Goal: Task Accomplishment & Management: Use online tool/utility

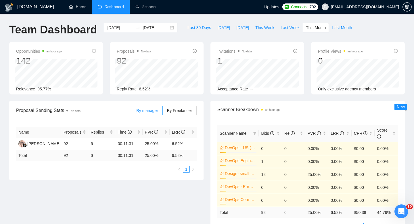
click at [115, 9] on span "Dashboard" at bounding box center [114, 6] width 19 height 5
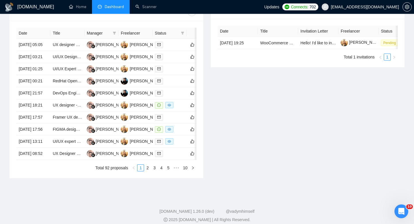
scroll to position [242, 0]
click at [48, 111] on td "[DATE] 18:21" at bounding box center [33, 105] width 34 height 12
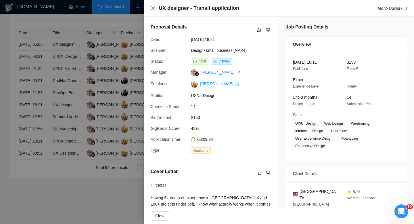
click at [48, 160] on div at bounding box center [207, 112] width 414 height 224
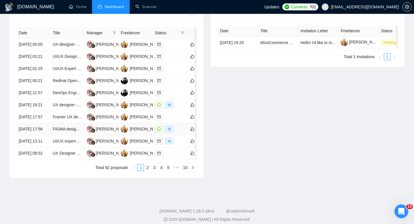
click at [48, 135] on td "[DATE] 17:56" at bounding box center [33, 129] width 34 height 12
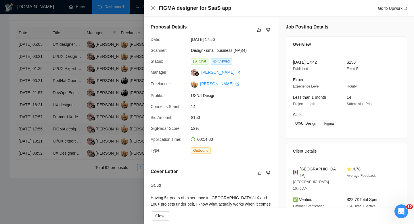
click at [48, 171] on div at bounding box center [207, 112] width 414 height 224
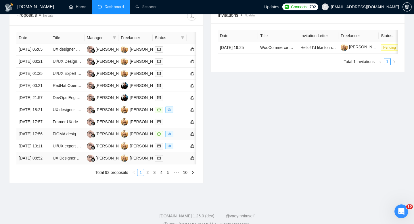
scroll to position [299, 0]
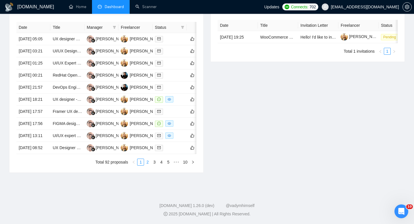
click at [147, 164] on link "2" at bounding box center [147, 162] width 6 height 6
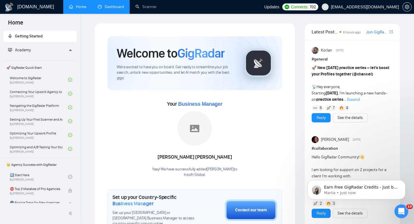
click at [111, 9] on link "Dashboard" at bounding box center [111, 6] width 26 height 5
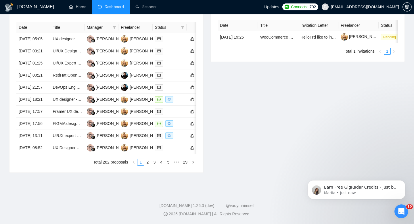
scroll to position [270, 0]
click at [147, 165] on link "2" at bounding box center [147, 162] width 6 height 6
click at [154, 165] on link "3" at bounding box center [154, 162] width 6 height 6
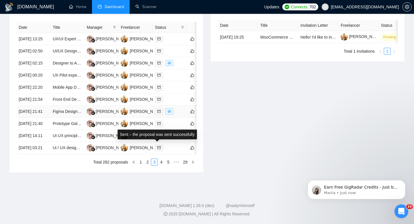
scroll to position [270, 0]
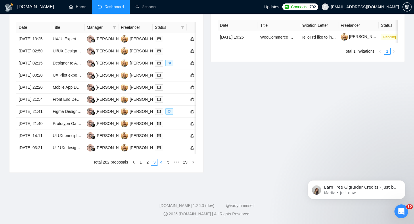
click at [161, 165] on link "4" at bounding box center [161, 162] width 6 height 6
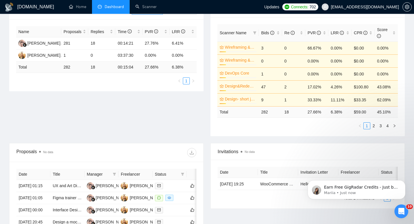
scroll to position [0, 0]
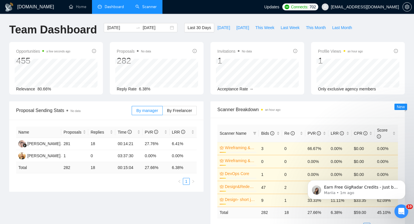
click at [146, 9] on link "Scanner" at bounding box center [145, 6] width 21 height 5
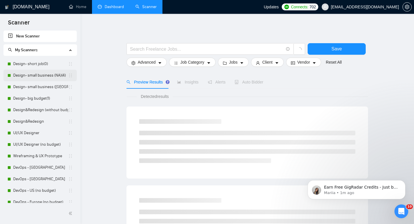
click at [27, 74] on link "Design- small business (NA)(4)" at bounding box center [40, 76] width 55 height 12
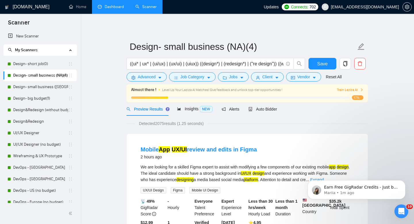
scroll to position [3, 0]
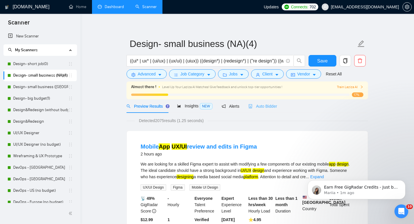
click at [269, 110] on div "Auto Bidder" at bounding box center [263, 106] width 28 height 14
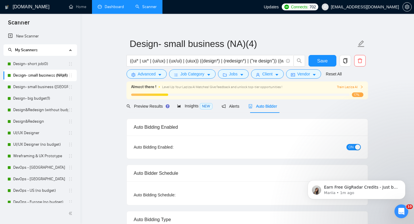
radio input "false"
radio input "true"
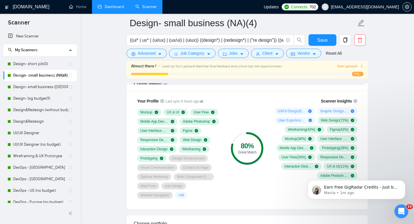
scroll to position [454, 0]
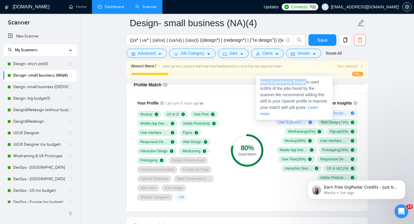
drag, startPoint x: 308, startPoint y: 84, endPoint x: 258, endPoint y: 82, distance: 49.8
click at [258, 83] on div "User Experience Design is used in 26 % of the jobs found by the scanner. We rec…" at bounding box center [294, 98] width 77 height 44
copy strong "User Experience Design"
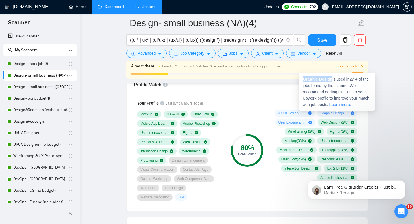
drag, startPoint x: 333, startPoint y: 79, endPoint x: 301, endPoint y: 79, distance: 32.2
click at [301, 79] on div "Graphic Design is used in 27 % of the jobs found by the scanner. We recommend a…" at bounding box center [337, 91] width 77 height 37
copy strong "Graphic Design"
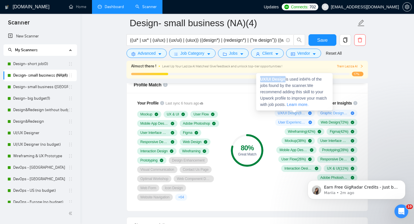
drag, startPoint x: 287, startPoint y: 80, endPoint x: 258, endPoint y: 80, distance: 28.5
click at [258, 80] on div "UX/UI Design is used in 84 % of the jobs found by the scanner. We recommend add…" at bounding box center [294, 91] width 77 height 37
copy strong "UX/UI Design"
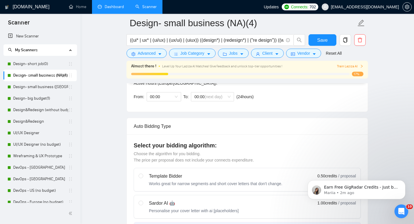
scroll to position [109, 0]
